Goal: Transaction & Acquisition: Purchase product/service

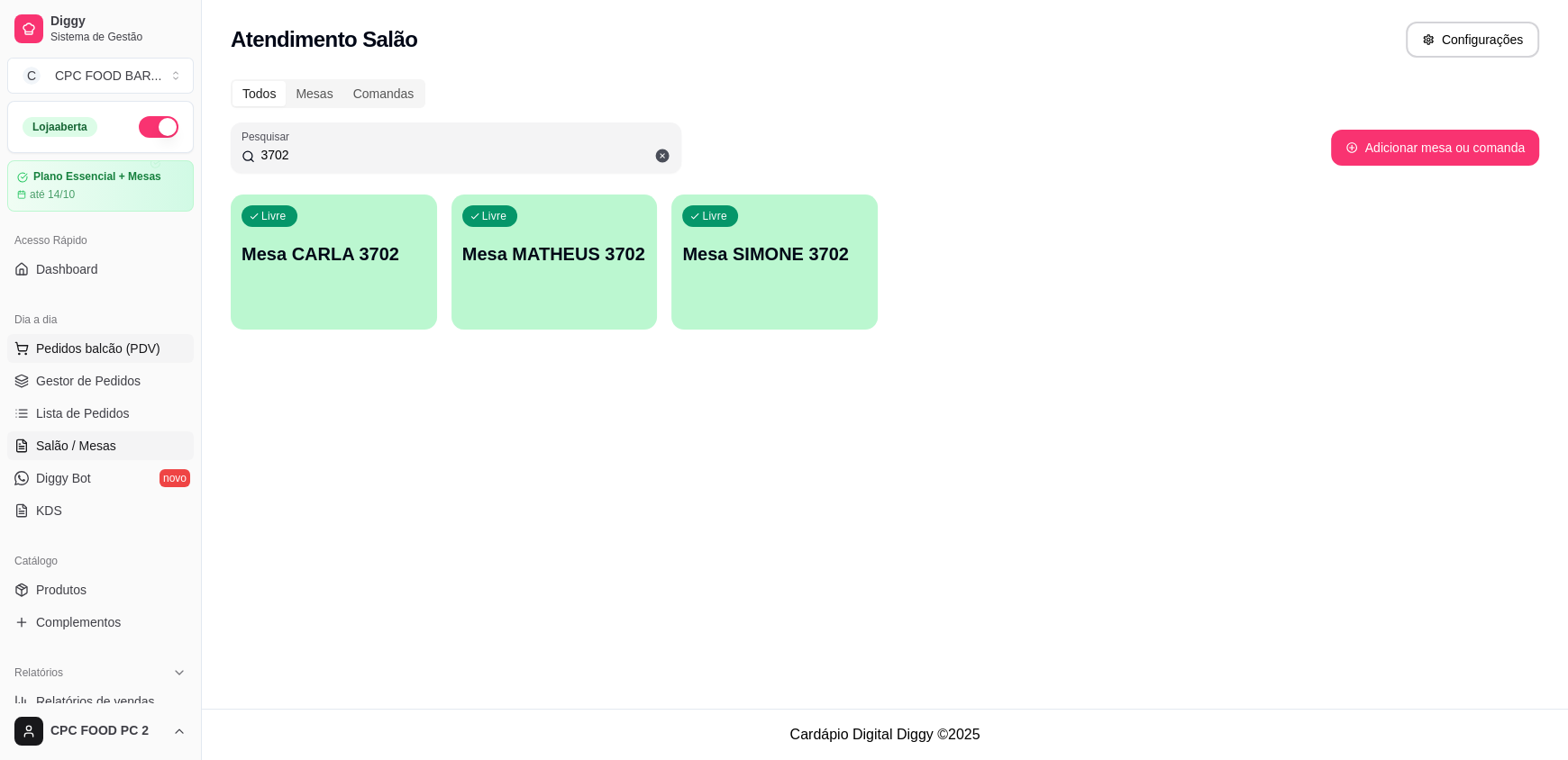
click at [103, 349] on span "Pedidos balcão (PDV)" at bounding box center [98, 349] width 125 height 18
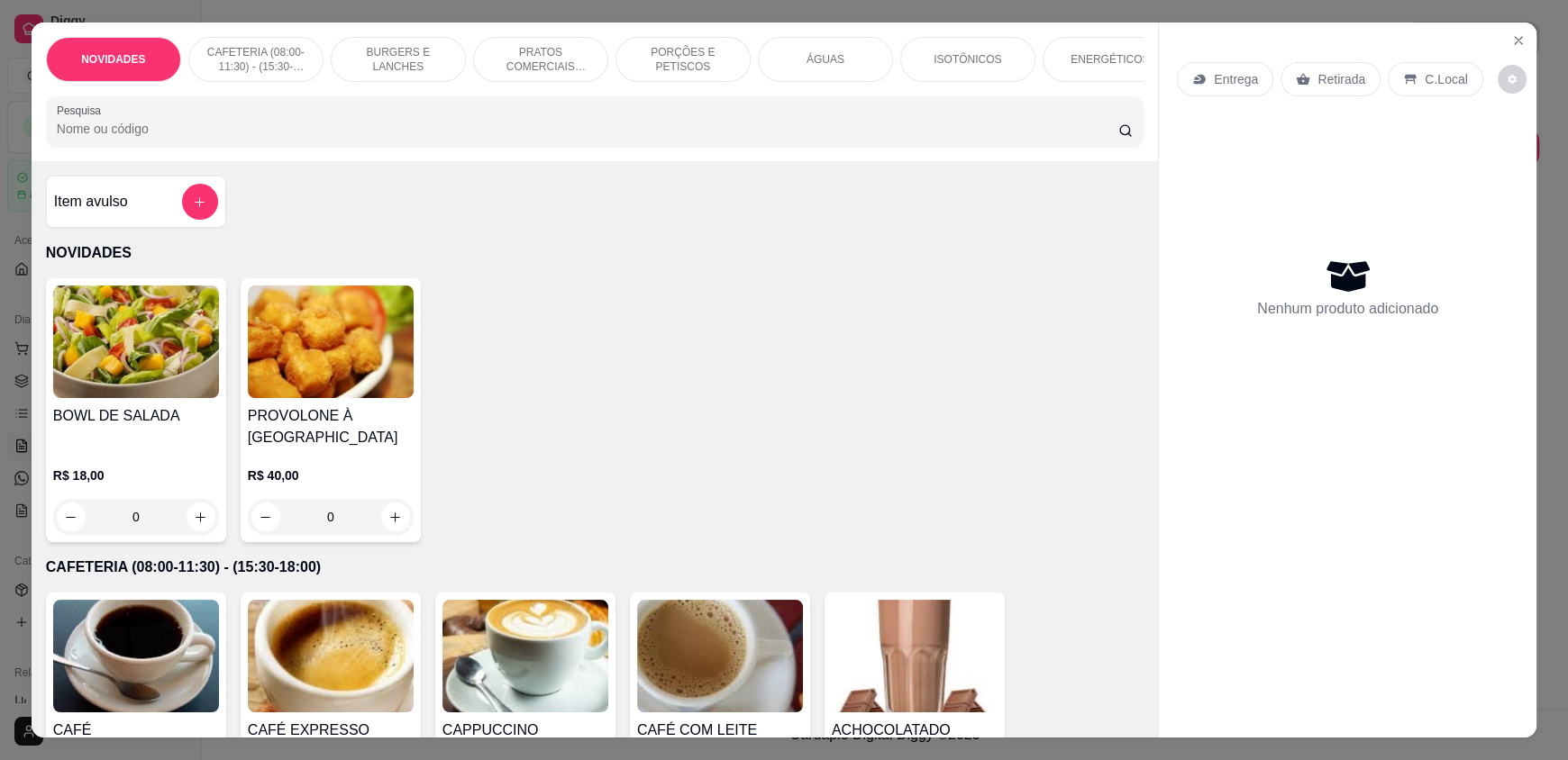
click at [247, 137] on input "Pesquisa" at bounding box center [587, 129] width 1063 height 18
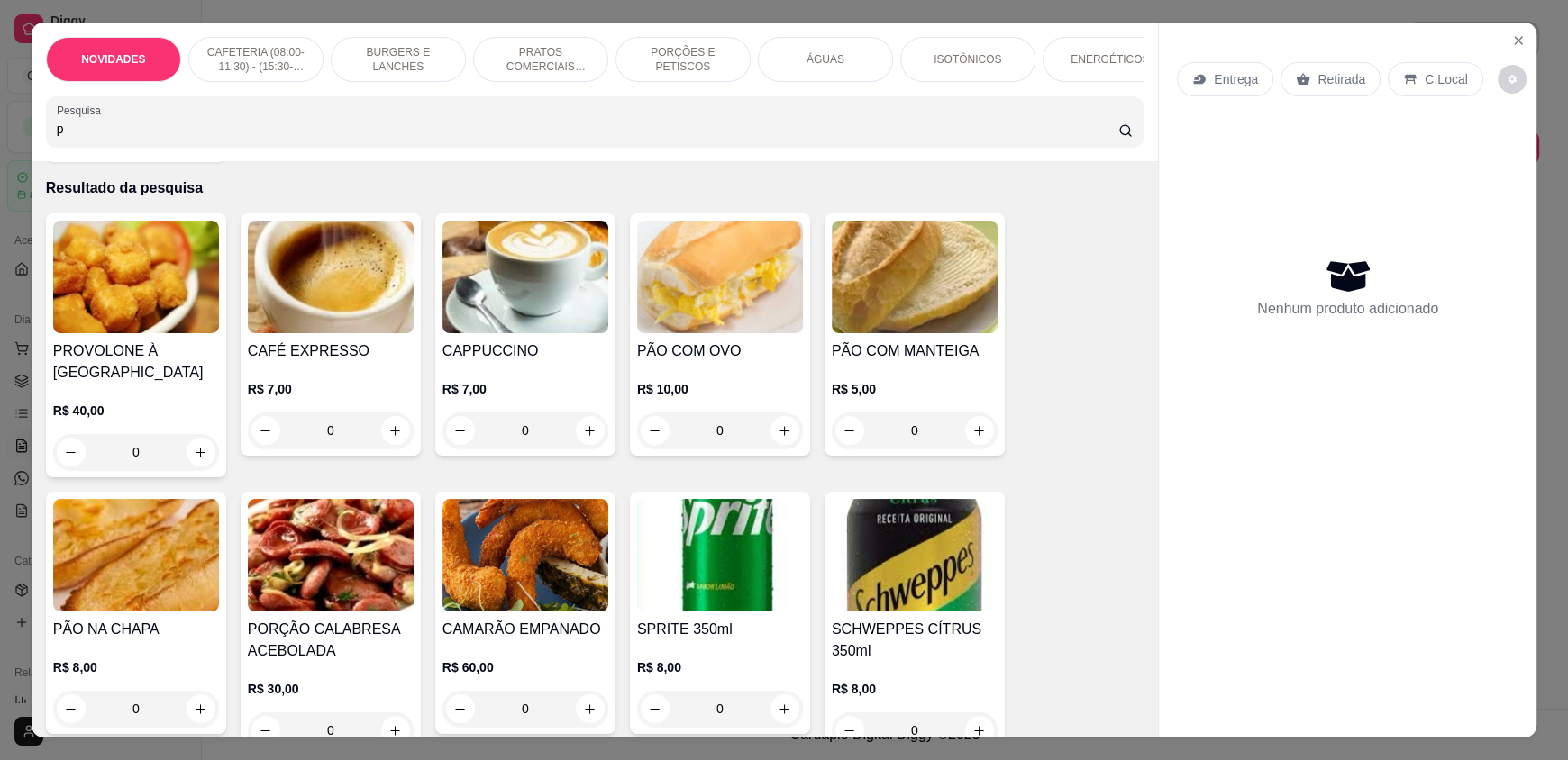
scroll to position [89, 0]
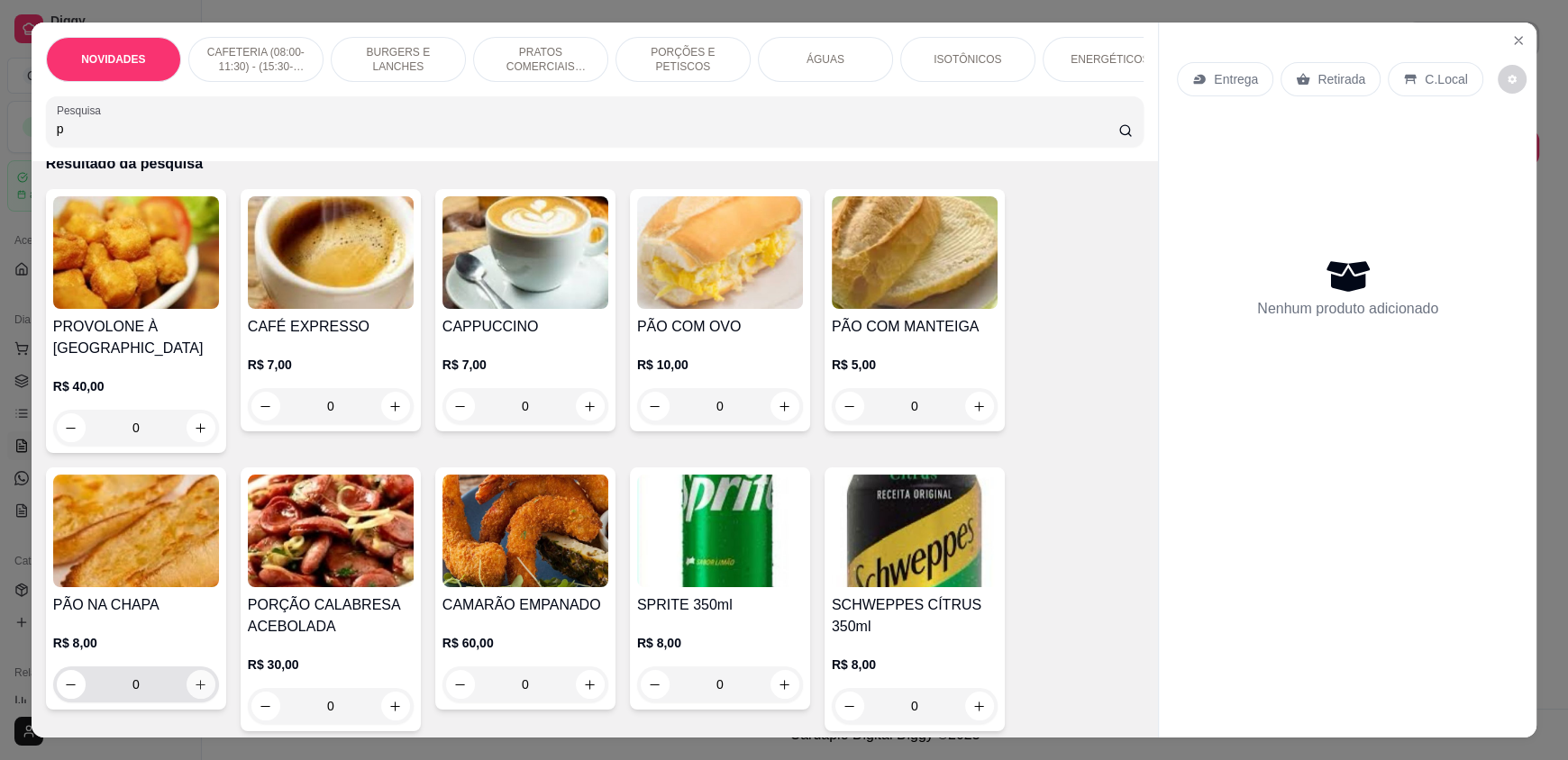
type input "p"
click at [199, 692] on icon "increase-product-quantity" at bounding box center [201, 684] width 14 height 14
type input "1"
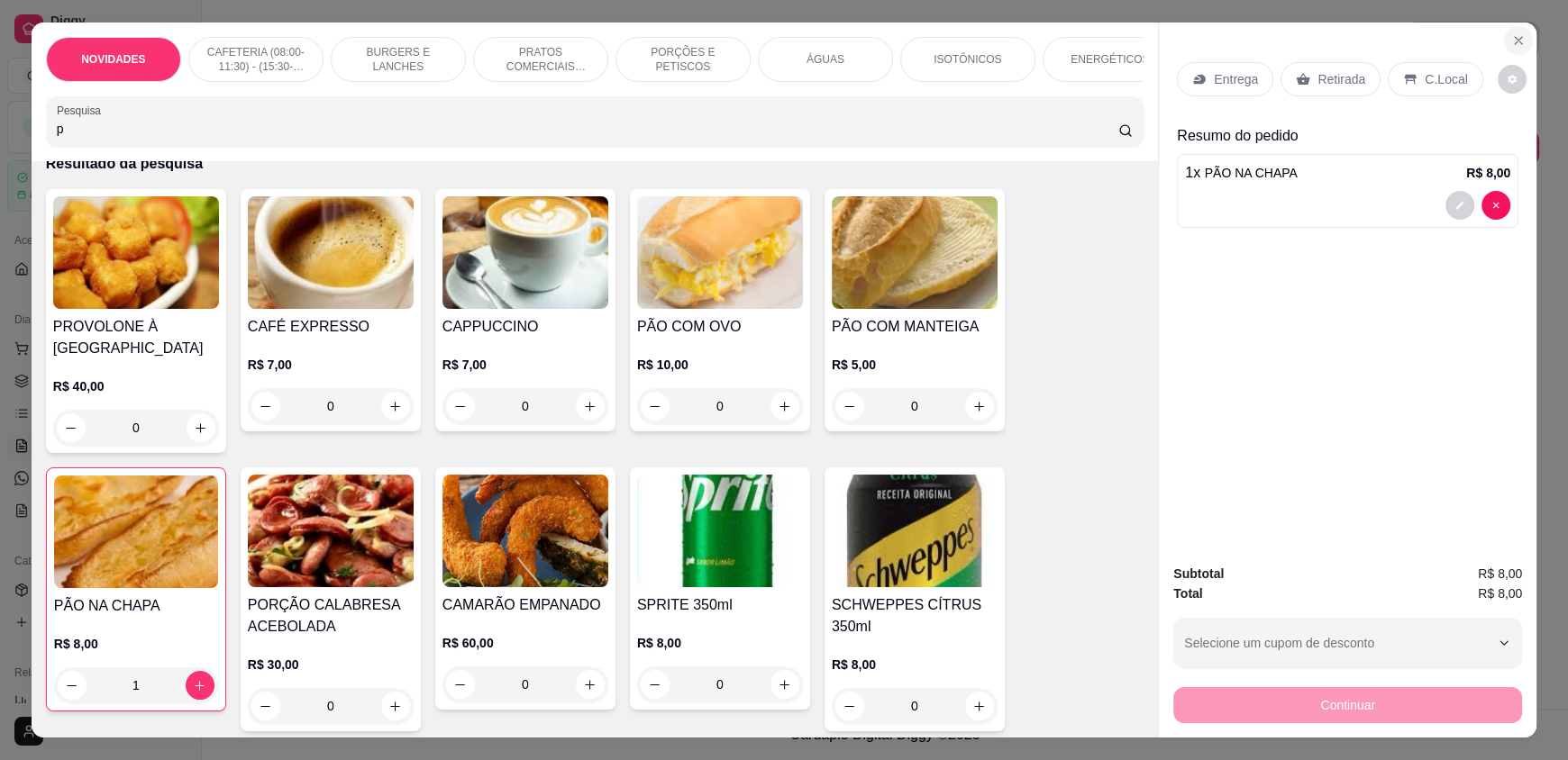
click at [1515, 44] on icon "Close" at bounding box center [1519, 41] width 7 height 7
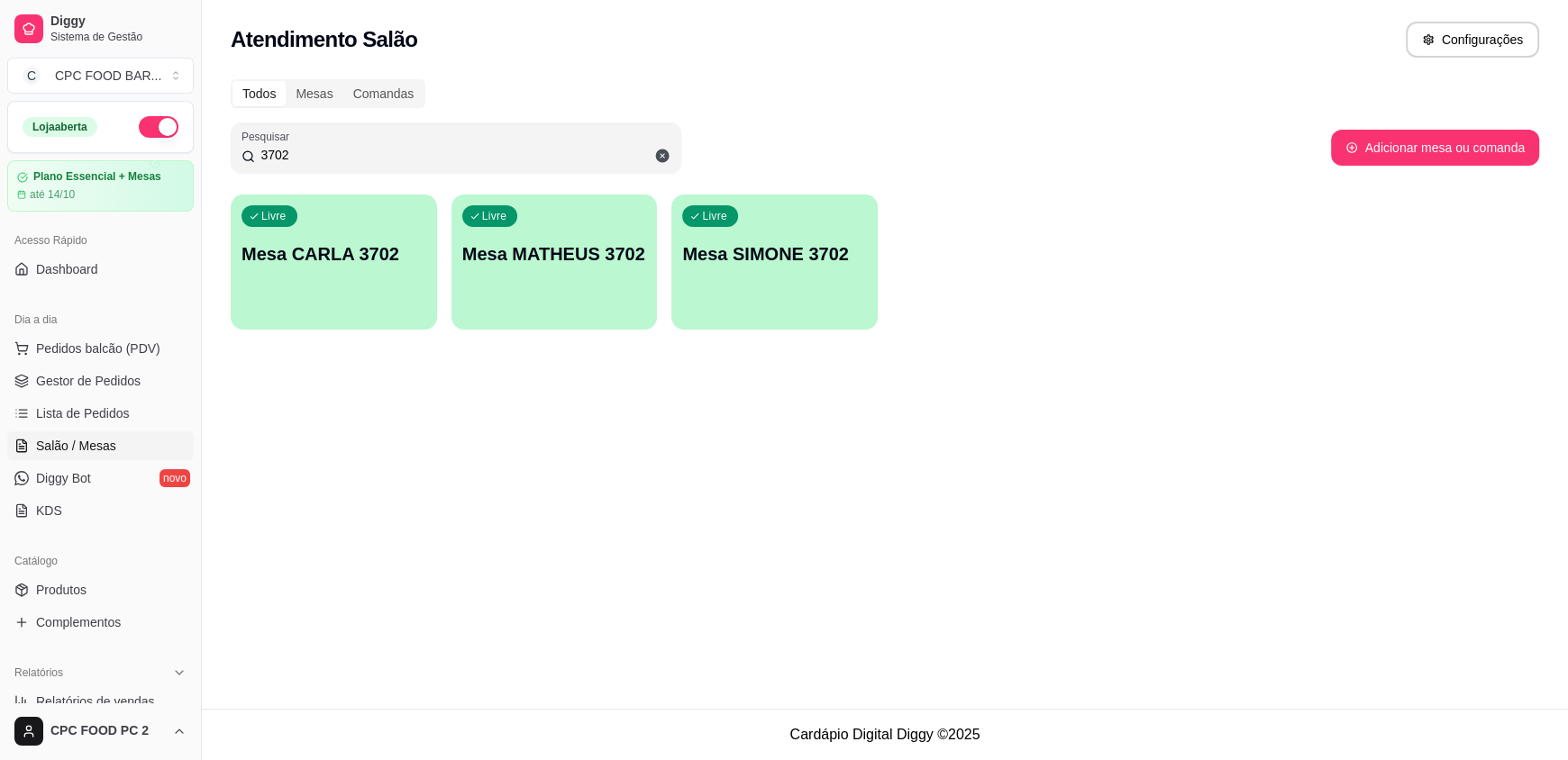
drag, startPoint x: 295, startPoint y: 154, endPoint x: 152, endPoint y: 149, distance: 143.1
click at [154, 149] on div "Diggy Sistema de Gestão C CPC FOOD BAR ... Loja aberta Plano Essencial + Mesas …" at bounding box center [784, 380] width 1568 height 760
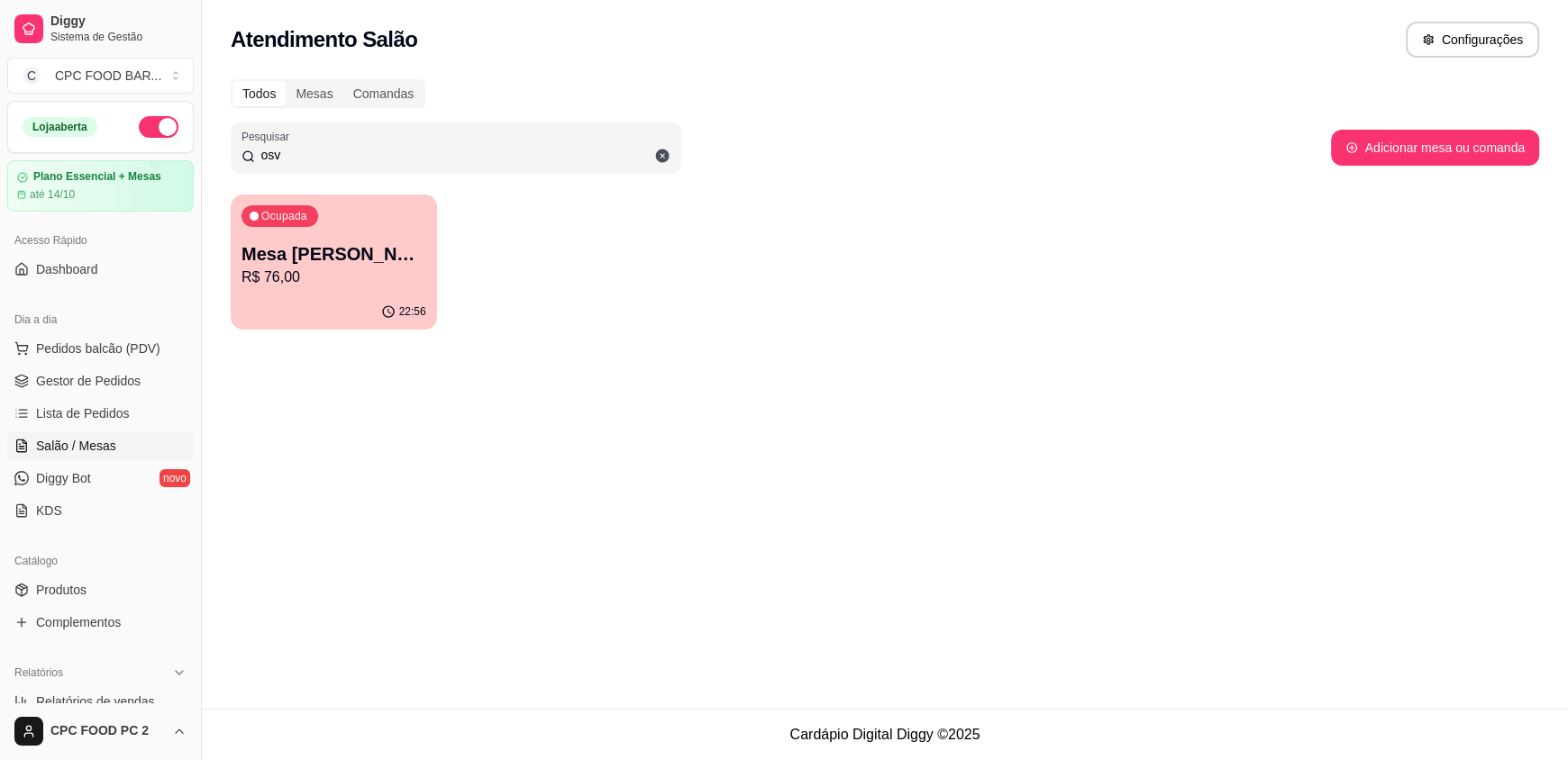
type input "osv"
click at [342, 304] on div "22:56" at bounding box center [333, 312] width 207 height 35
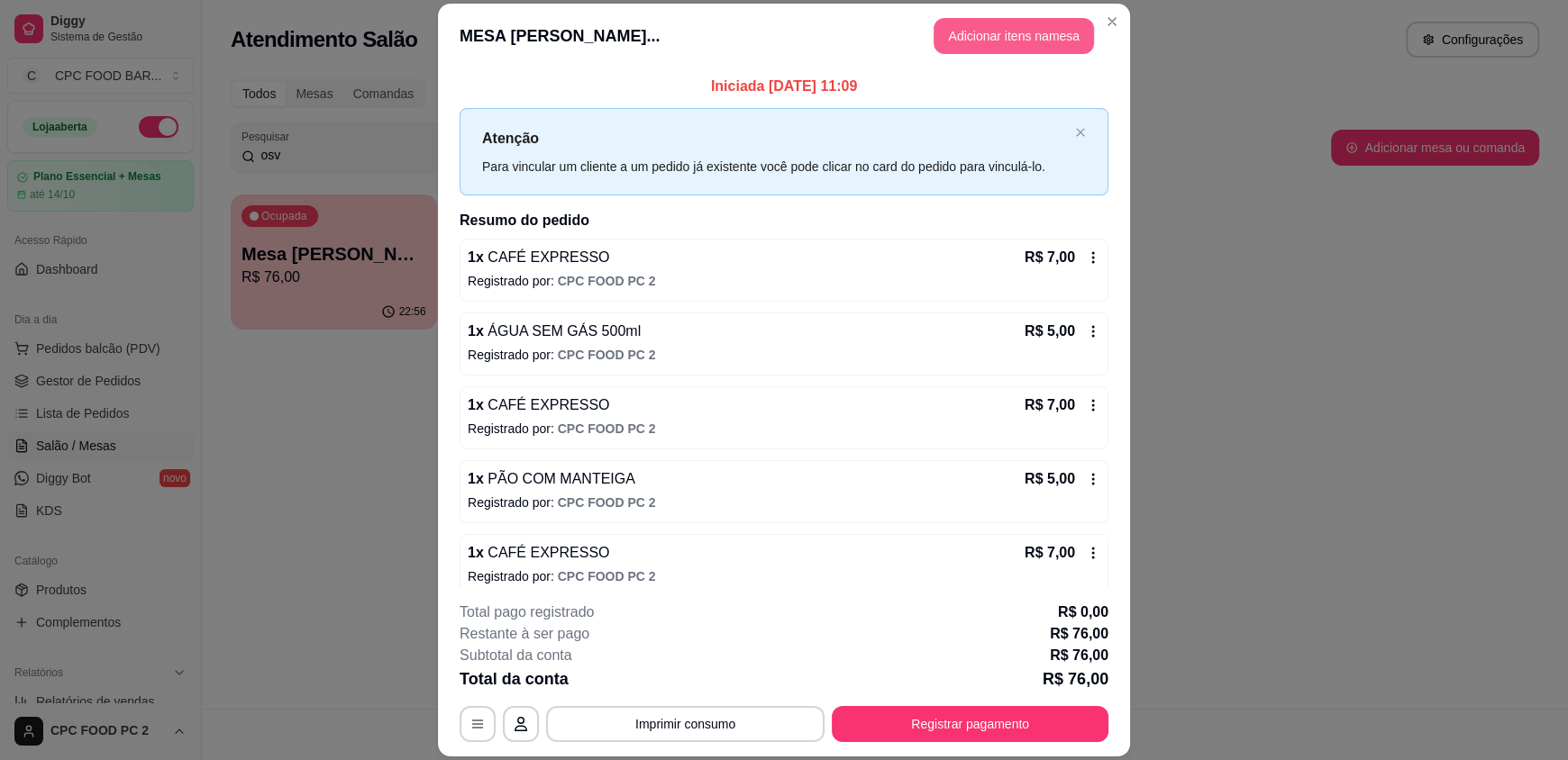
click at [1002, 41] on button "Adicionar itens na mesa" at bounding box center [1013, 36] width 160 height 36
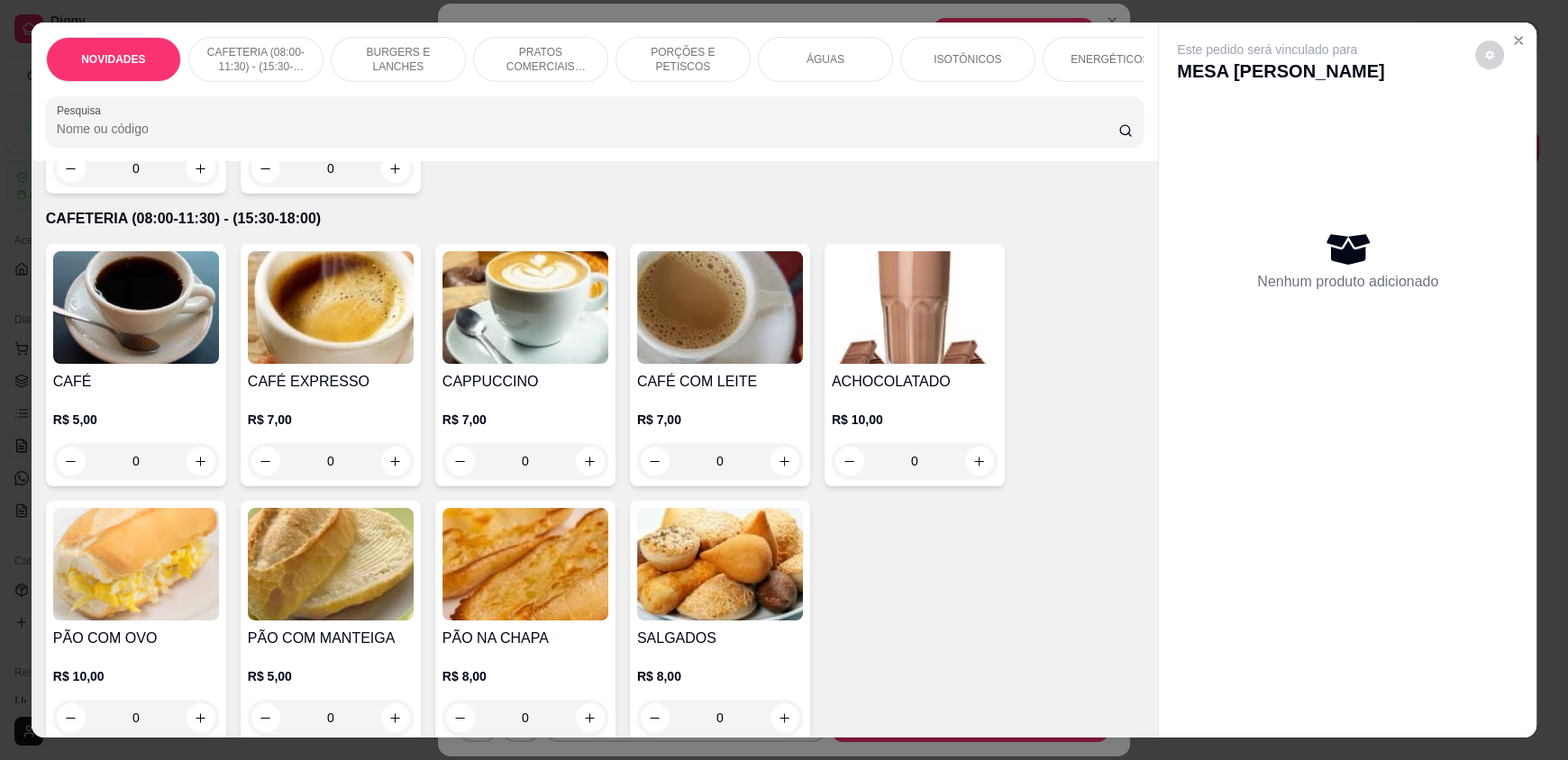
scroll to position [360, 0]
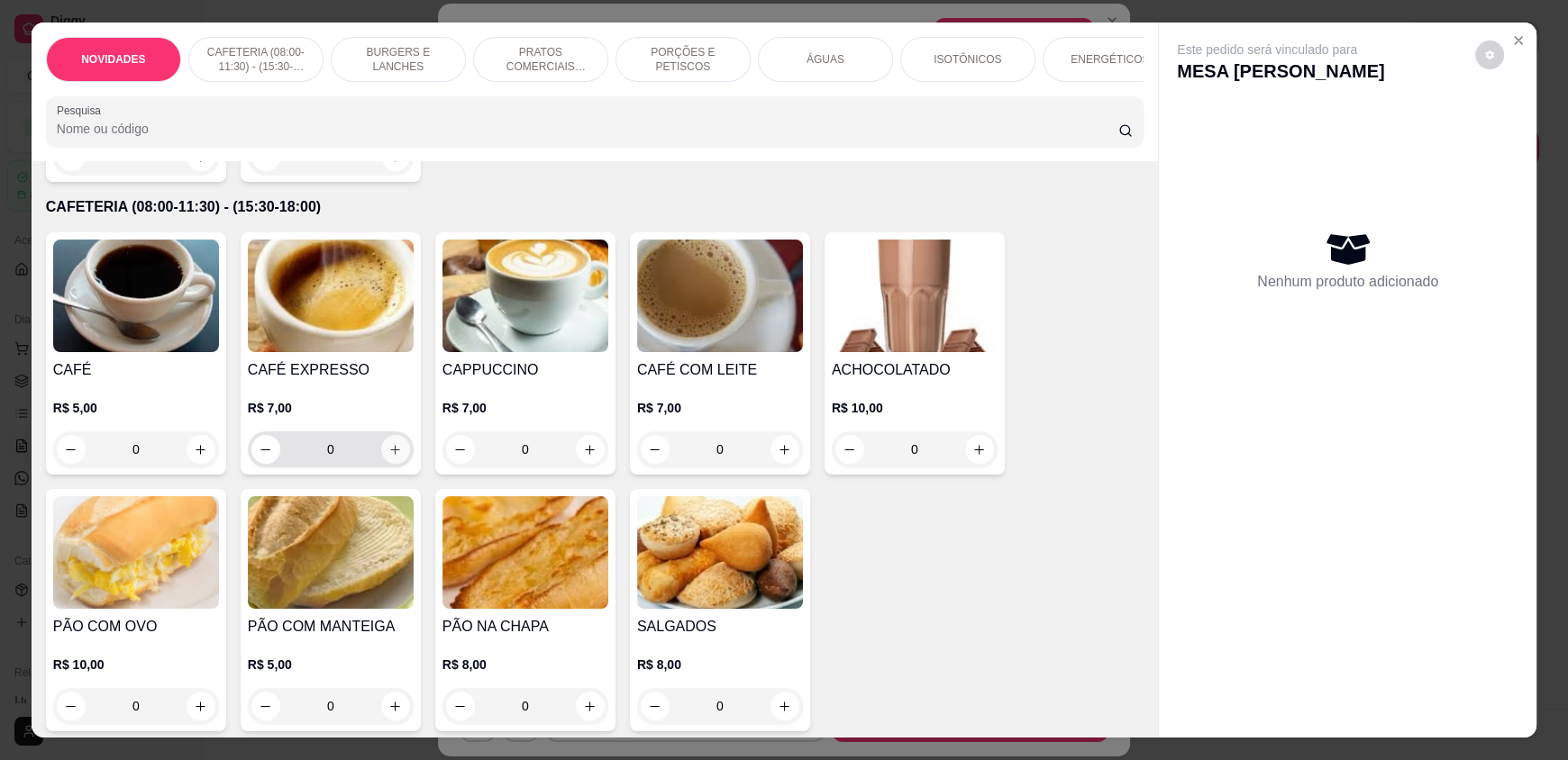
click at [382, 464] on button "increase-product-quantity" at bounding box center [396, 450] width 29 height 29
type input "1"
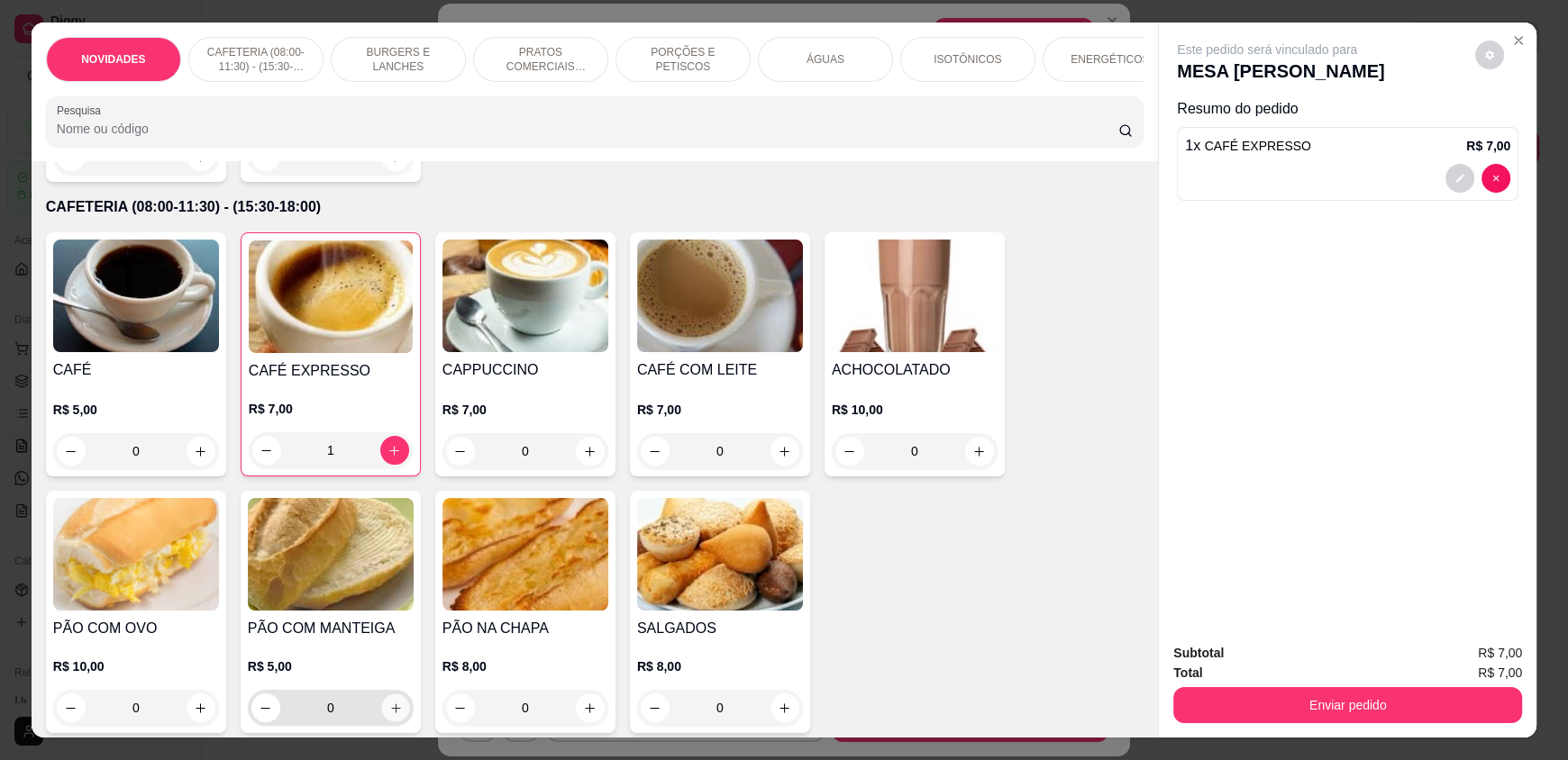
click at [390, 715] on icon "increase-product-quantity" at bounding box center [396, 708] width 14 height 14
type input "1"
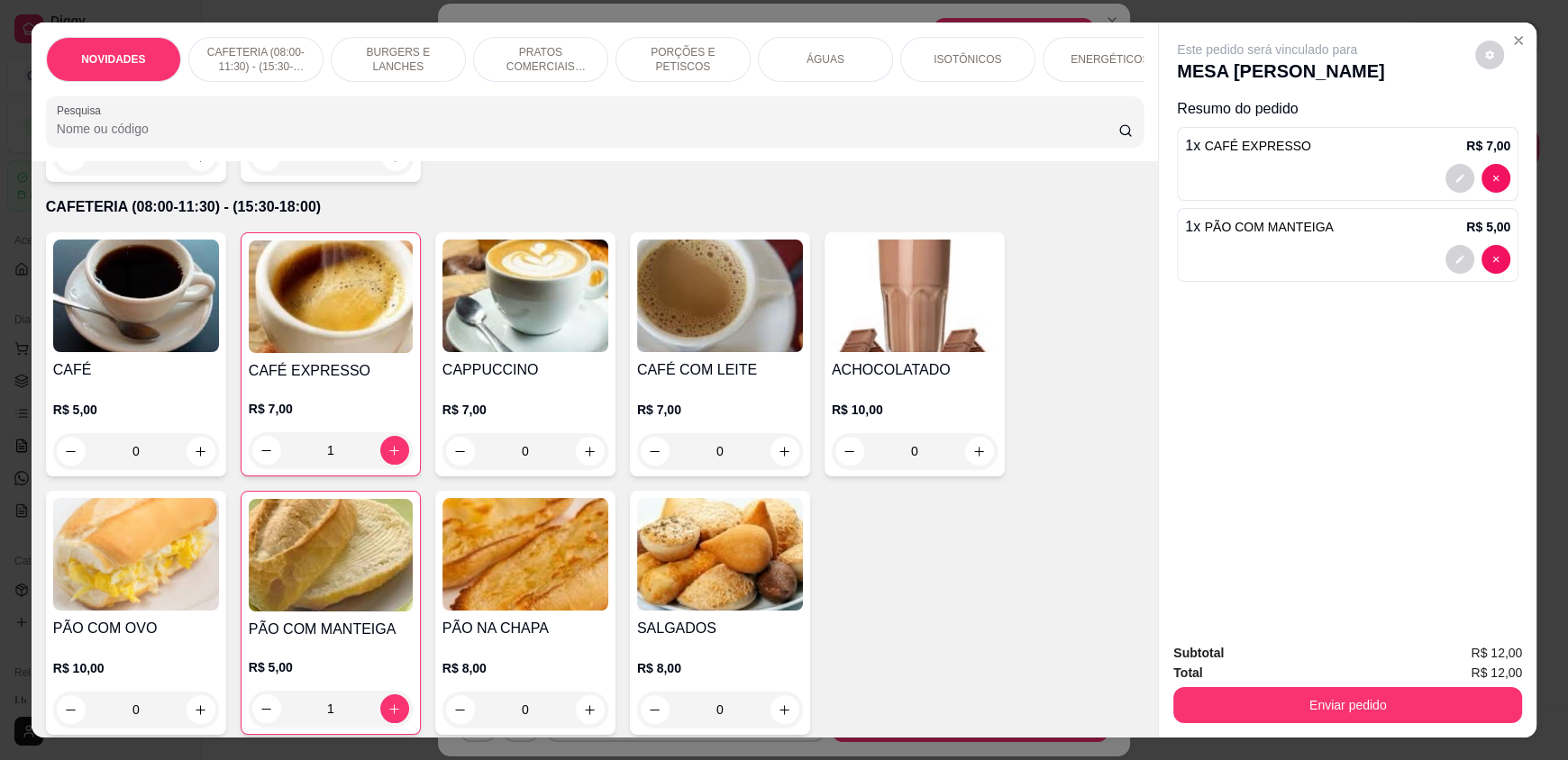
click at [824, 52] on p "ÁGUAS" at bounding box center [826, 59] width 38 height 15
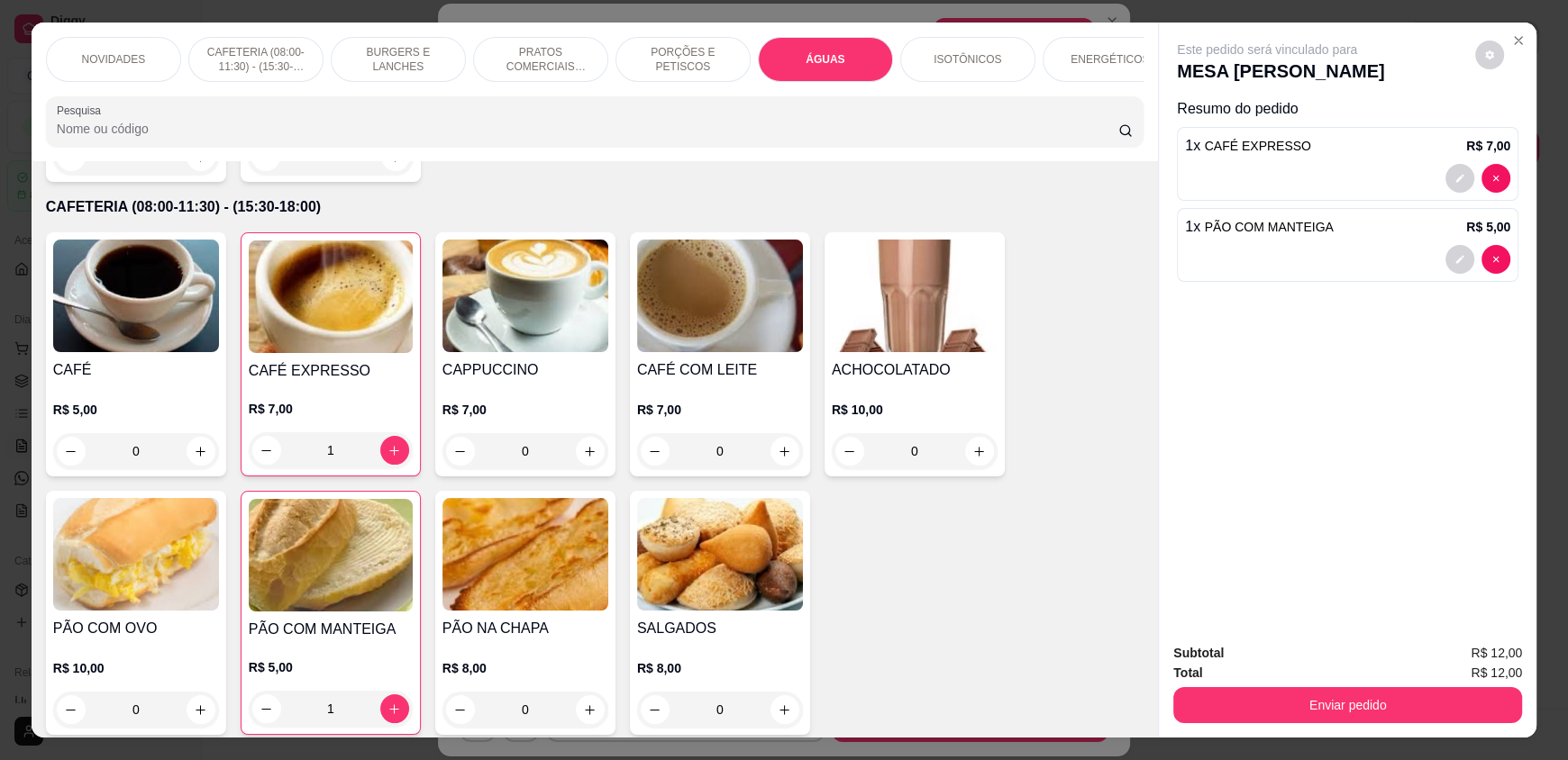
scroll to position [35, 0]
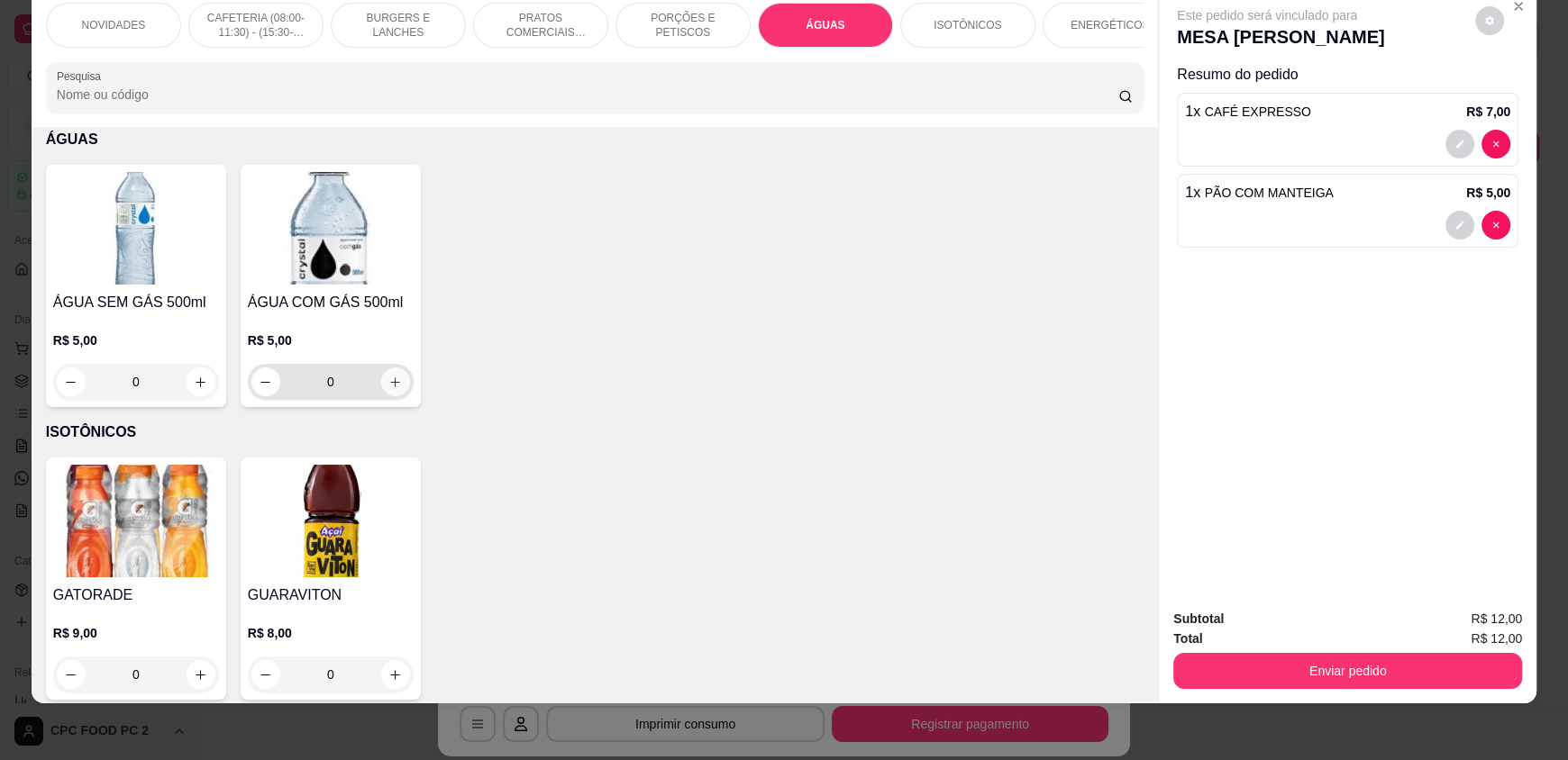
click at [389, 390] on icon "increase-product-quantity" at bounding box center [395, 382] width 14 height 14
type input "1"
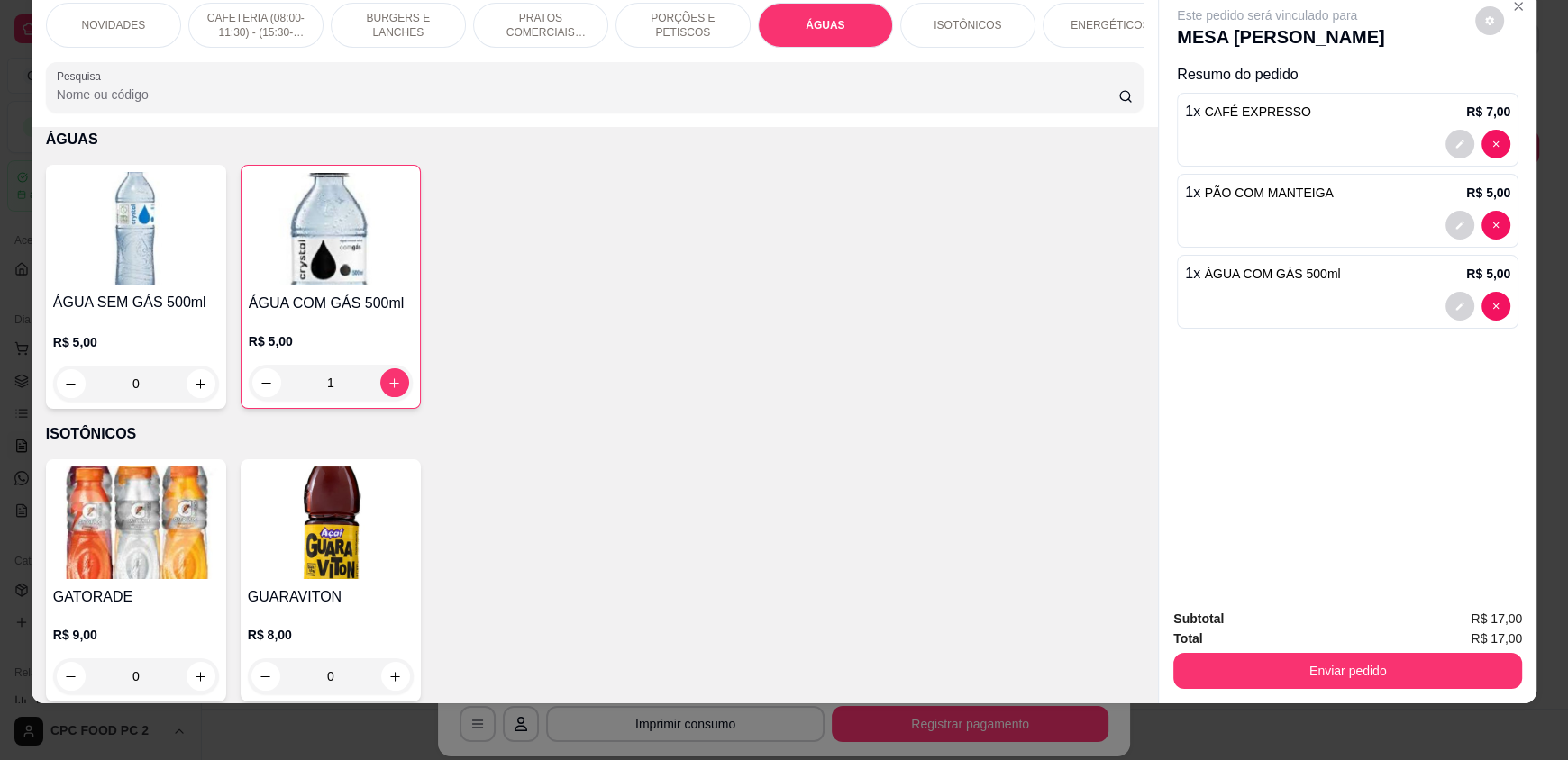
drag, startPoint x: 337, startPoint y: 98, endPoint x: 0, endPoint y: 96, distance: 337.0
click at [0, 97] on div "NOVIDADES CAFETERIA (08:00-11:30) - (15:30-18:00) BURGERS E LANCHES PRATOS COME…" at bounding box center [784, 380] width 1568 height 760
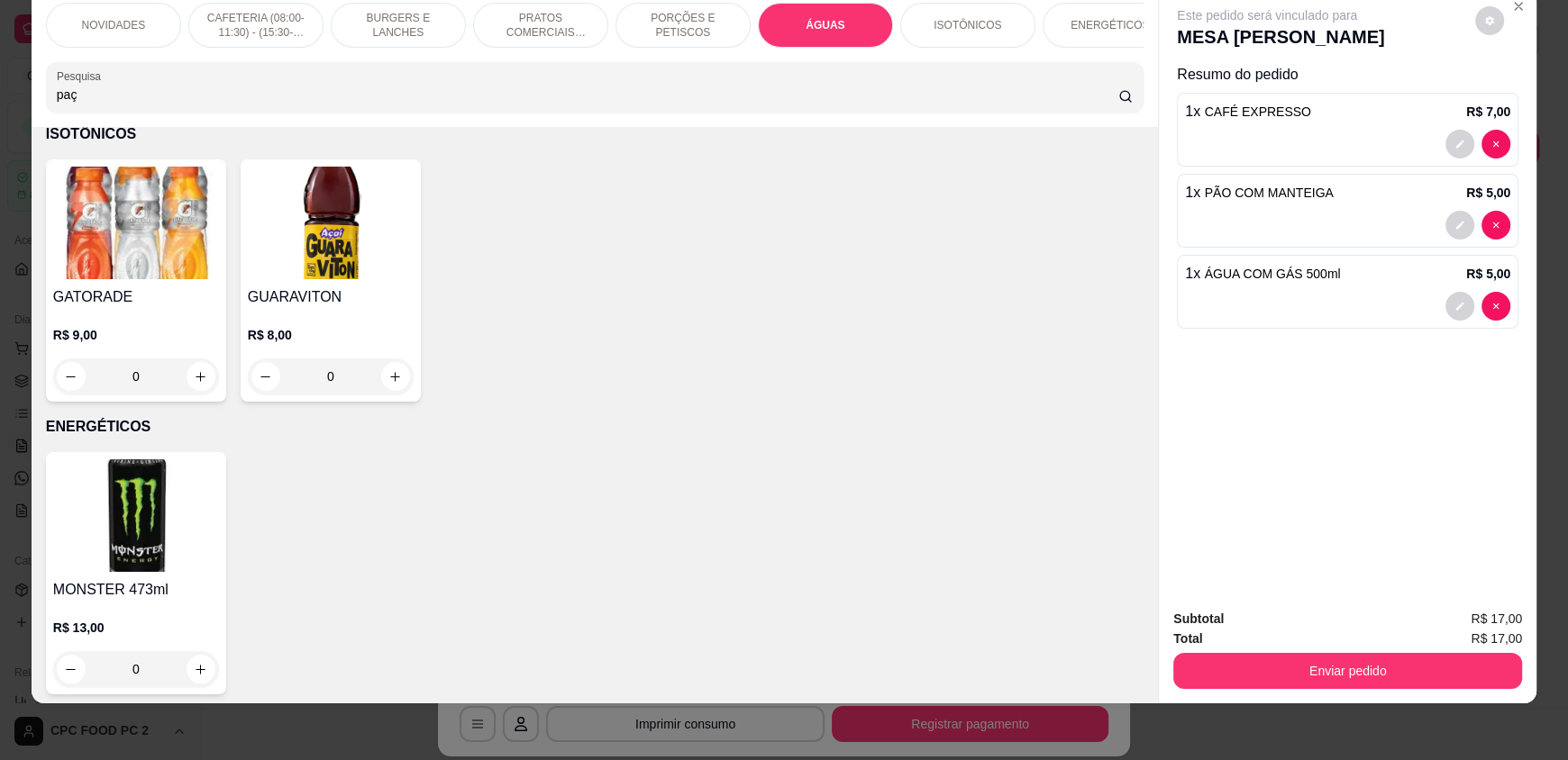
scroll to position [2932, 0]
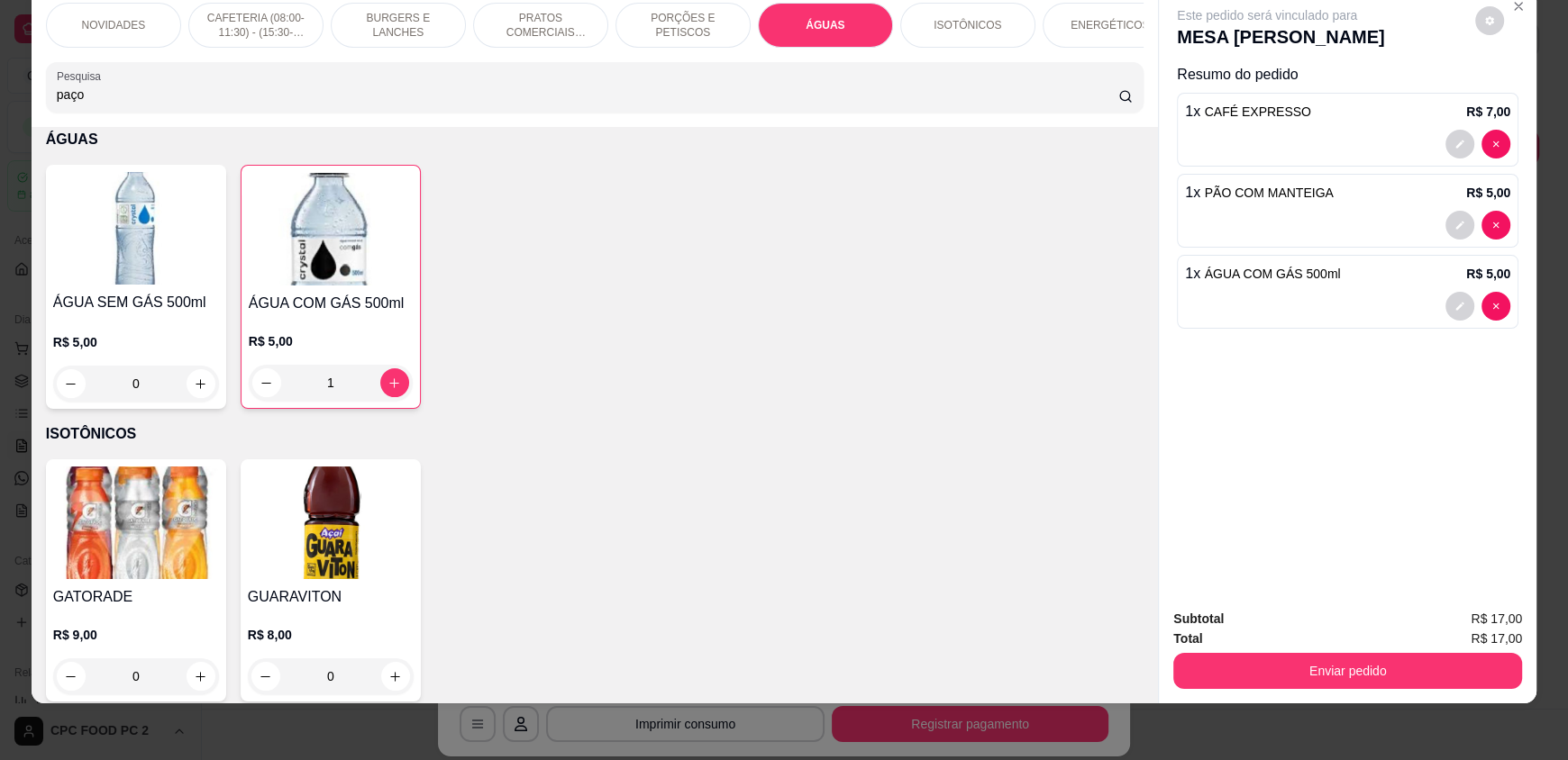
type input "paço"
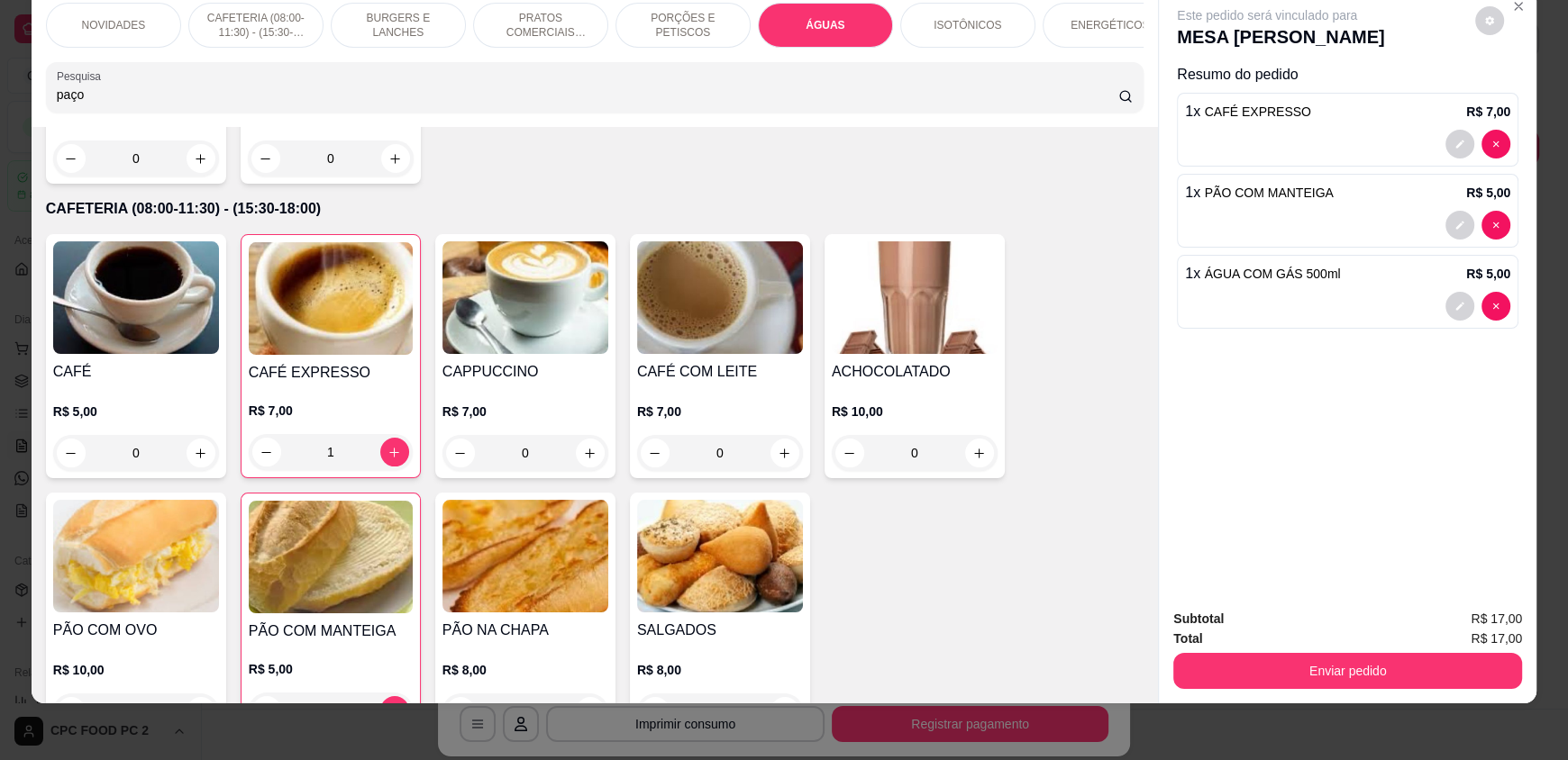
scroll to position [0, 0]
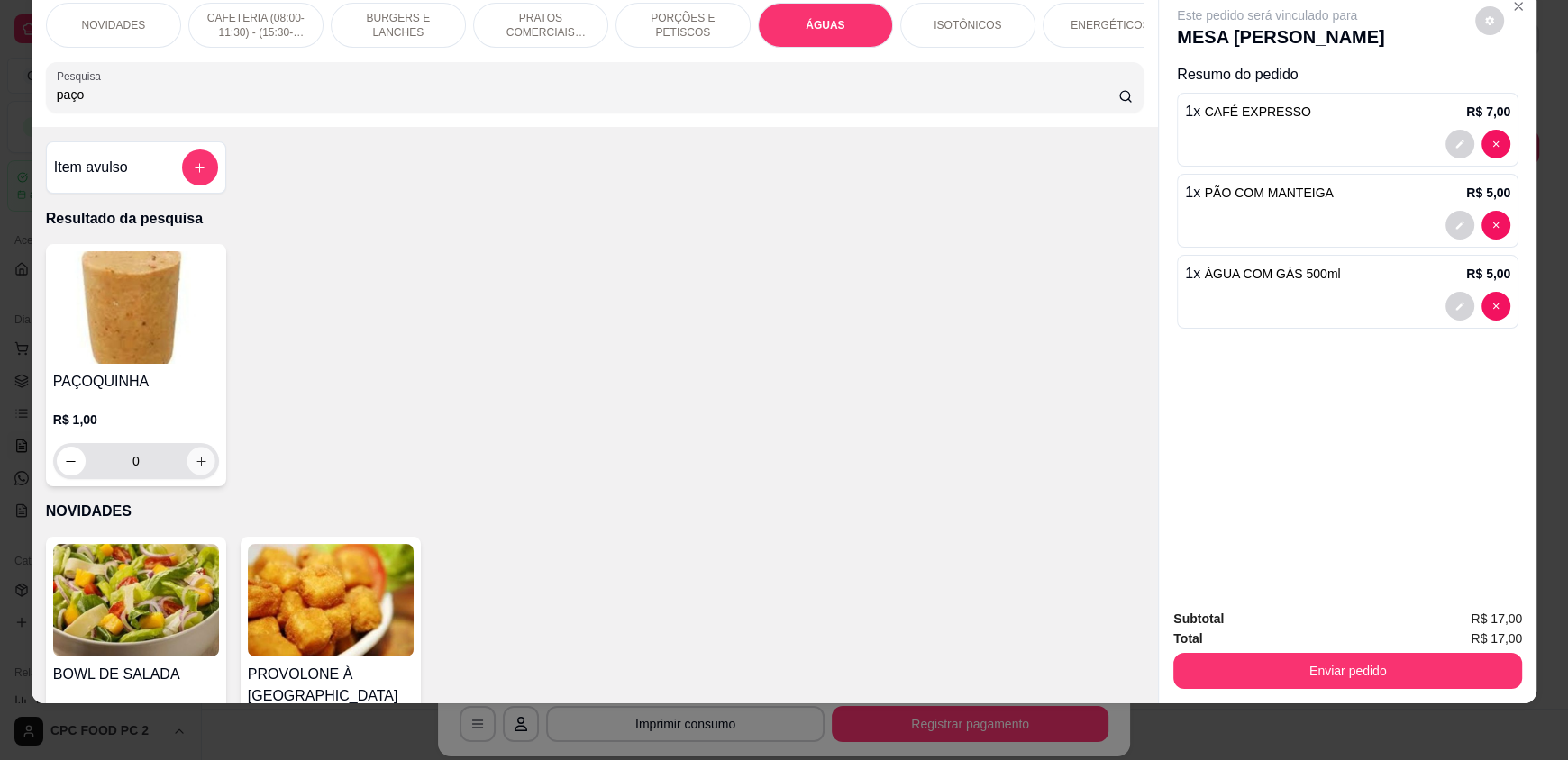
click at [195, 469] on icon "increase-product-quantity" at bounding box center [201, 461] width 14 height 14
type input "1"
click at [195, 469] on icon "increase-product-quantity" at bounding box center [201, 461] width 14 height 14
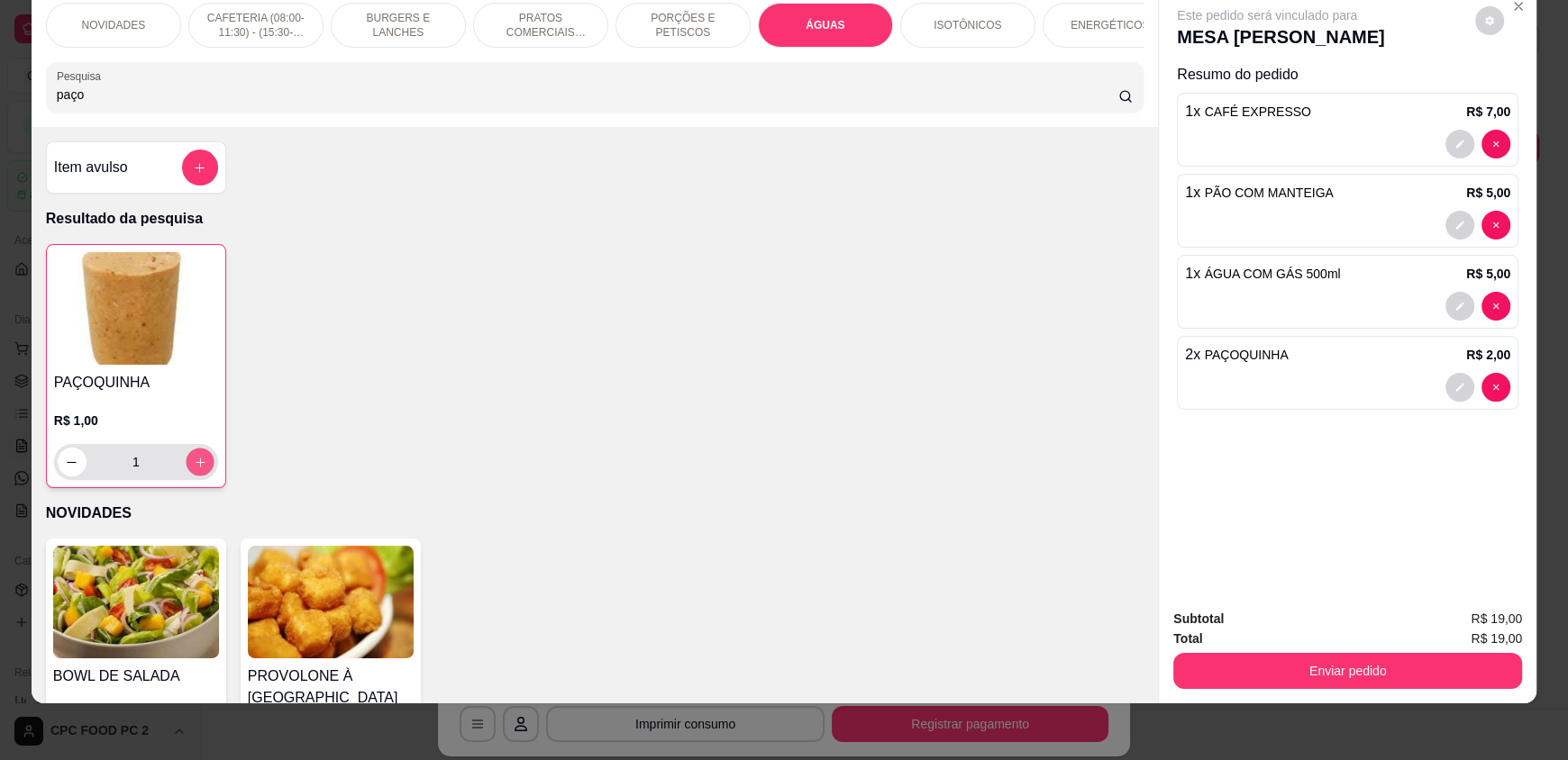
type input "2"
click at [194, 470] on icon "increase-product-quantity" at bounding box center [200, 462] width 14 height 14
type input "3"
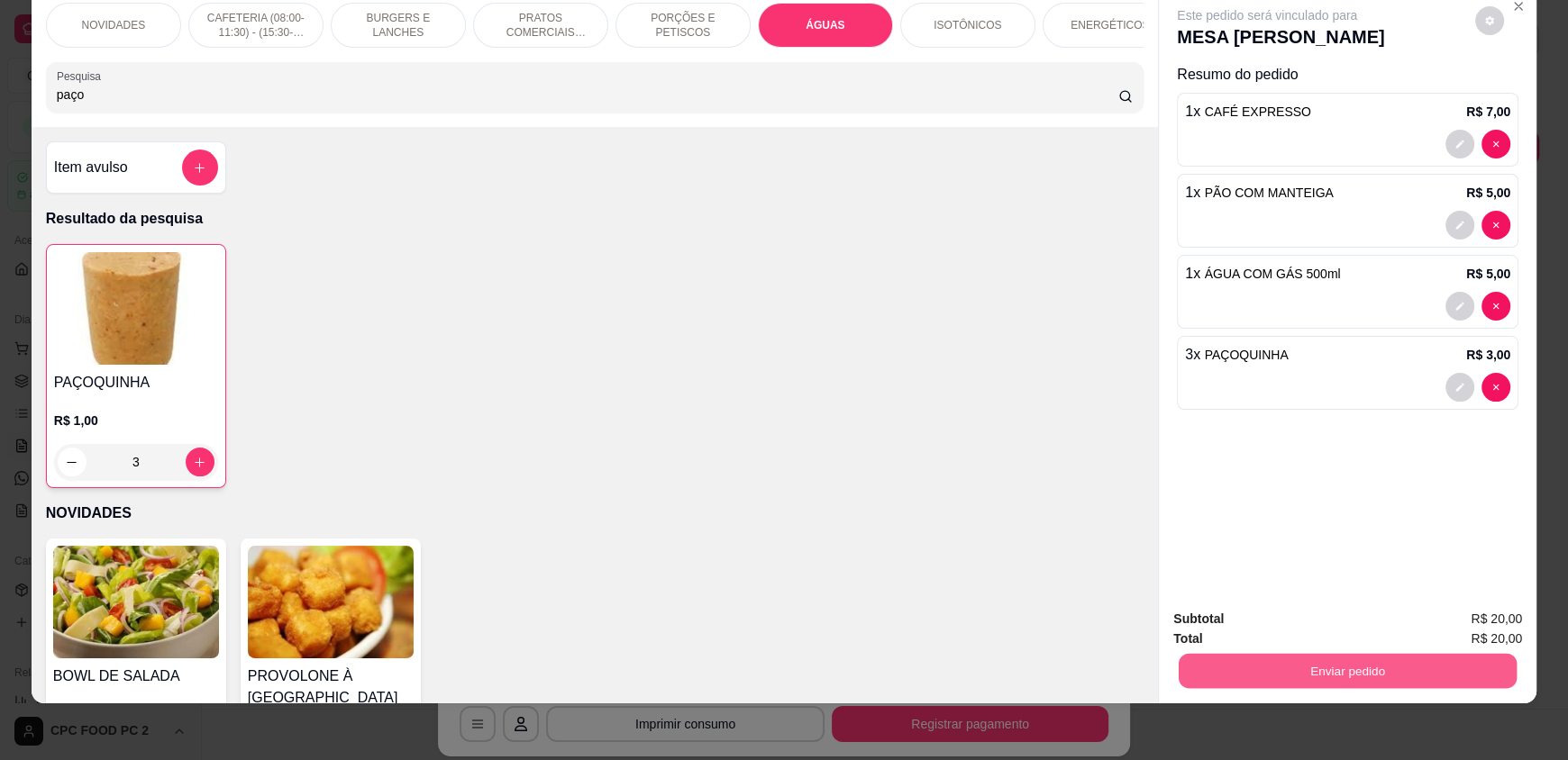
click at [1318, 663] on button "Enviar pedido" at bounding box center [1348, 671] width 338 height 35
click at [1288, 618] on button "Não registrar e enviar pedido" at bounding box center [1288, 625] width 182 height 34
